Goal: Task Accomplishment & Management: Use online tool/utility

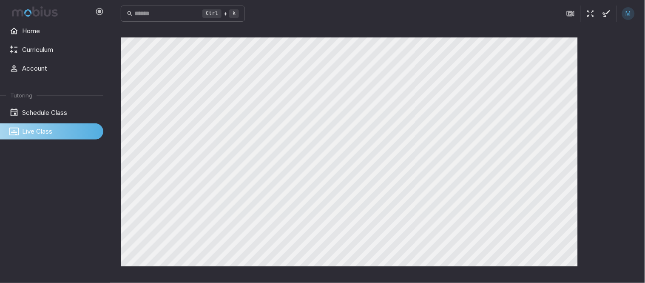
click at [584, 16] on button "button" at bounding box center [590, 14] width 16 height 16
click at [588, 14] on icon "button" at bounding box center [590, 13] width 9 height 9
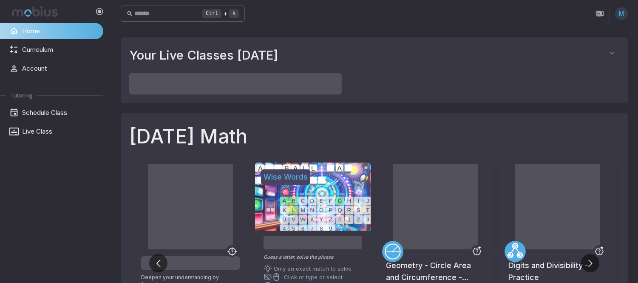
click at [43, 133] on span "Live Class" at bounding box center [59, 131] width 75 height 9
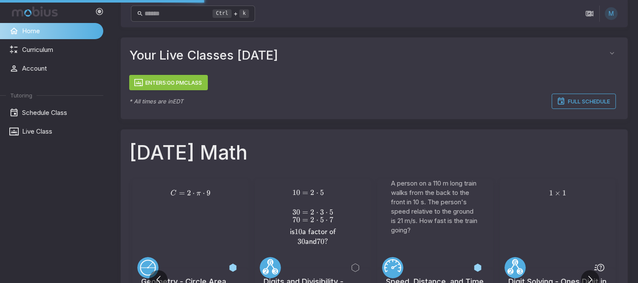
scroll to position [126, 0]
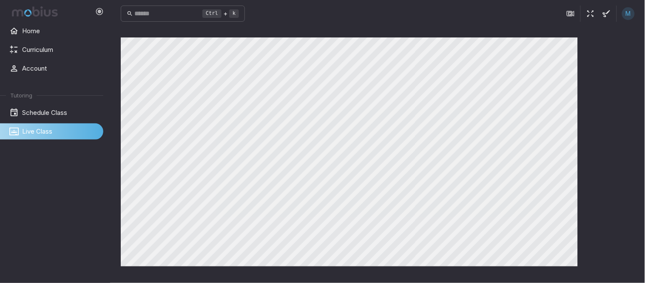
click at [644, 63] on main "Canvas actions 100 % Exit zen mode" at bounding box center [378, 154] width 534 height 255
click at [628, 154] on div "Canvas actions 100 % Exit zen mode" at bounding box center [378, 154] width 514 height 235
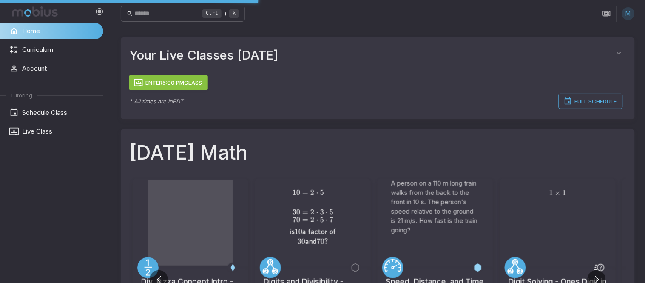
click at [255, 200] on div "10 = 2 ⋅ 5 30 = 2 ⋅ 3 ⋅ 5 70 = 2 ⋅ 5 ⋅ 7 is 10 a factor of 30 and 70 ? \begin{a…" at bounding box center [313, 223] width 116 height 88
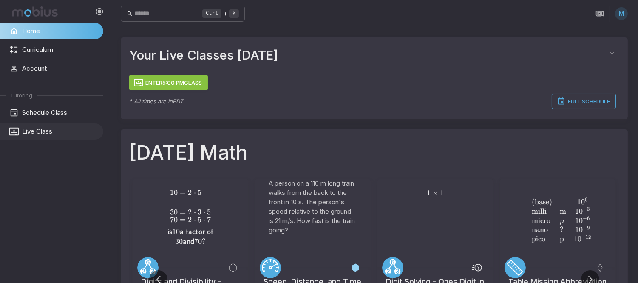
click at [33, 132] on span "Live Class" at bounding box center [59, 131] width 75 height 9
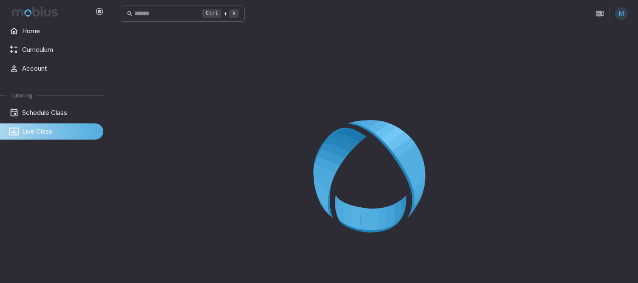
click at [47, 128] on span "Live Class" at bounding box center [59, 131] width 75 height 9
click at [48, 133] on span "Live Class" at bounding box center [59, 131] width 75 height 9
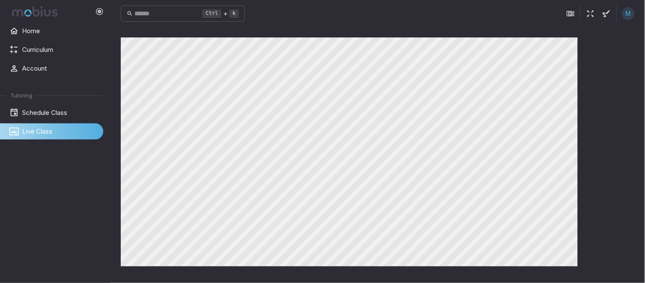
click at [589, 14] on icon "button" at bounding box center [590, 13] width 9 height 9
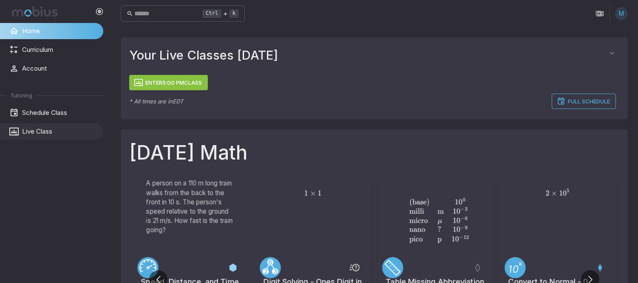
click at [39, 127] on span "Live Class" at bounding box center [59, 131] width 75 height 9
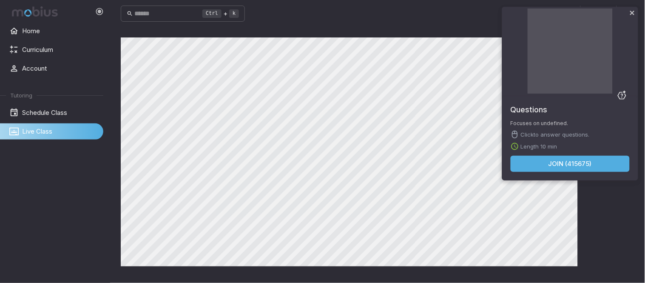
click at [561, 156] on button "Join ( 415675 )" at bounding box center [569, 164] width 119 height 16
click at [564, 162] on button "Join ( 415675 )" at bounding box center [569, 164] width 119 height 16
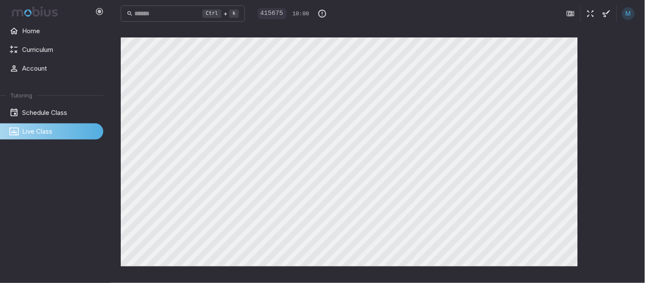
click at [588, 9] on icon "button" at bounding box center [590, 13] width 9 height 9
click at [587, 17] on icon "button" at bounding box center [590, 13] width 9 height 9
click at [587, 16] on icon "button" at bounding box center [590, 13] width 9 height 9
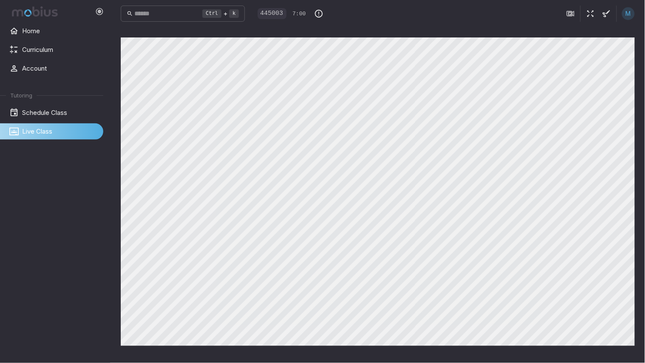
click at [587, 14] on icon "button" at bounding box center [590, 13] width 9 height 9
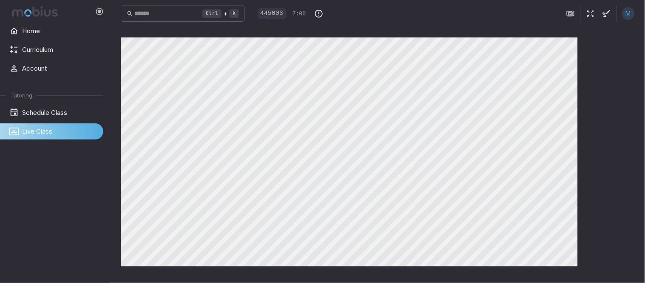
click at [41, 214] on div "Home Curriculum Account Tutoring Schedule Class Live Class" at bounding box center [55, 153] width 110 height 260
click at [585, 14] on button "button" at bounding box center [590, 14] width 16 height 16
click at [49, 131] on span "Live Class" at bounding box center [59, 131] width 75 height 9
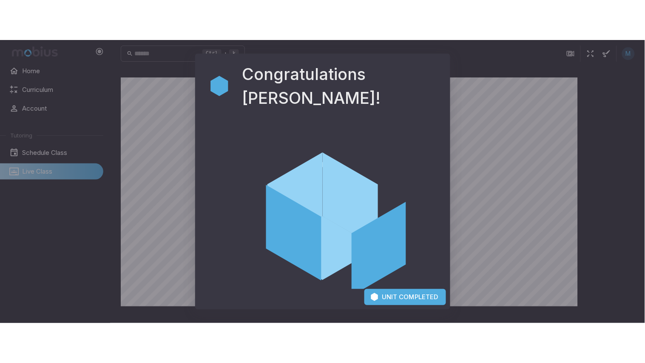
scroll to position [62, 0]
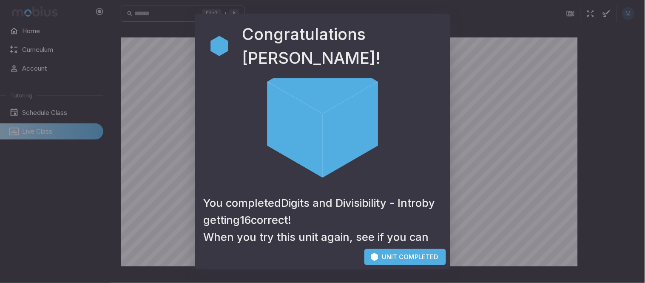
click at [406, 269] on div "Congratulations [PERSON_NAME]! You completed Digits and Divisibility - Intro by…" at bounding box center [322, 141] width 645 height 283
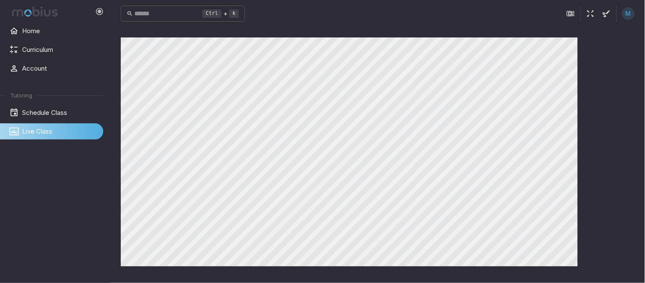
click at [589, 14] on icon "button" at bounding box center [590, 13] width 9 height 9
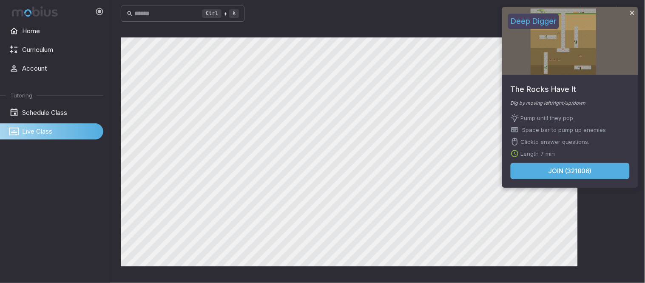
click at [564, 167] on button "Join ( 321806 )" at bounding box center [569, 171] width 119 height 16
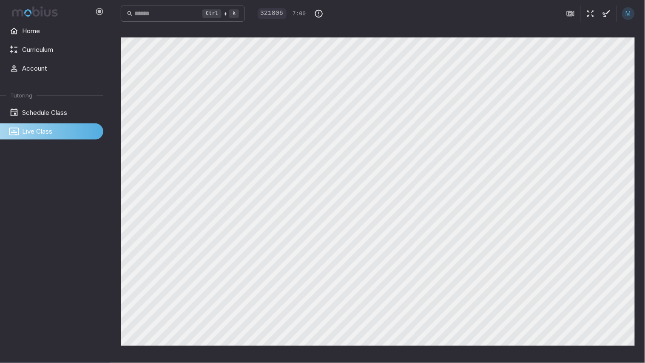
click at [587, 12] on icon "button" at bounding box center [590, 13] width 9 height 9
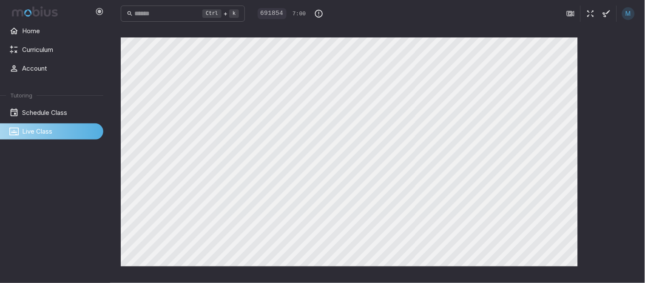
click at [590, 12] on icon "button" at bounding box center [590, 13] width 9 height 9
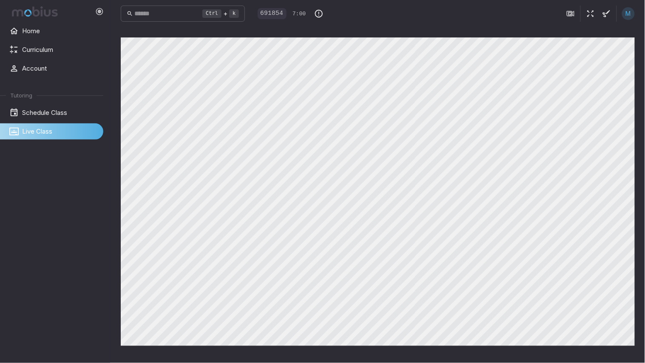
click at [584, 12] on button "button" at bounding box center [590, 14] width 16 height 16
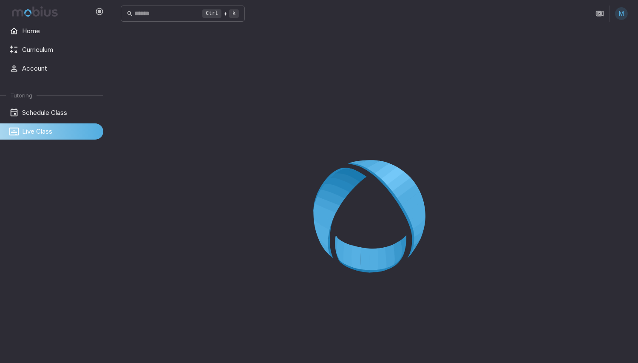
click at [271, 167] on div at bounding box center [374, 218] width 507 height 363
click at [516, 137] on div at bounding box center [374, 218] width 507 height 363
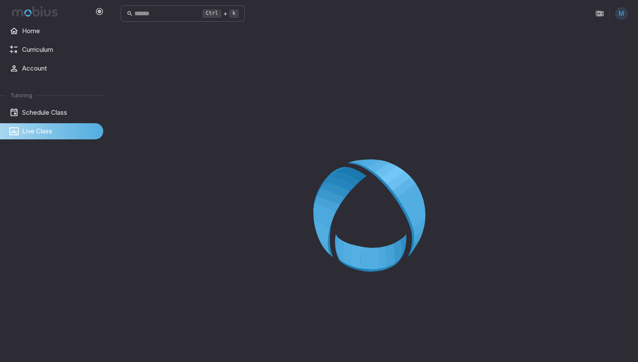
click at [590, 269] on div at bounding box center [374, 218] width 507 height 362
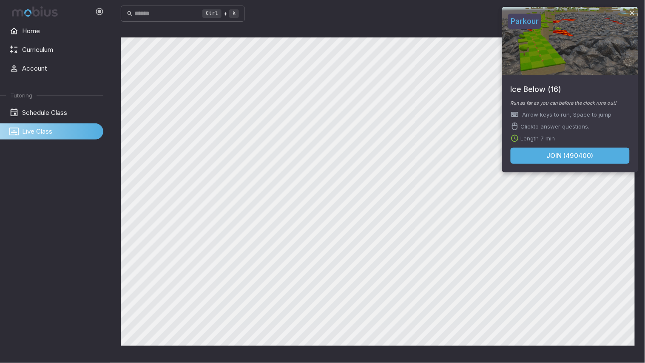
click at [586, 156] on button "Join ( 490400 )" at bounding box center [569, 155] width 119 height 16
click at [584, 151] on button "Join ( 490400 )" at bounding box center [569, 155] width 119 height 16
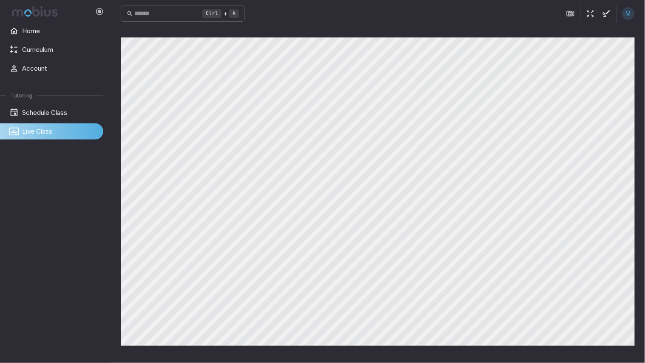
click at [348, 361] on main "Canvas actions 100 % Exit zen mode" at bounding box center [378, 194] width 534 height 335
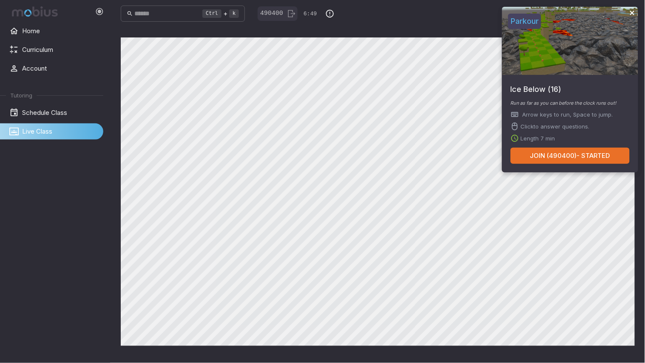
click at [632, 11] on icon "close" at bounding box center [632, 12] width 6 height 7
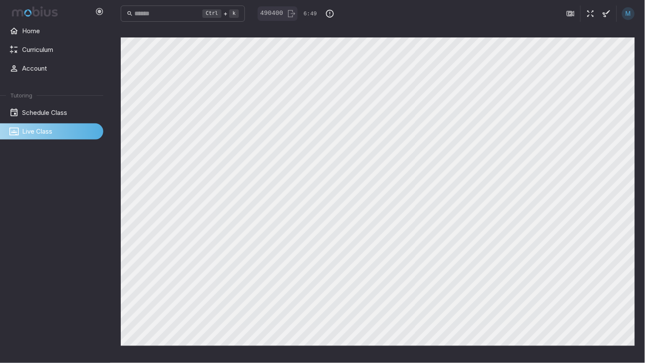
click at [587, 15] on icon "button" at bounding box center [590, 13] width 9 height 9
